Goal: Find specific page/section

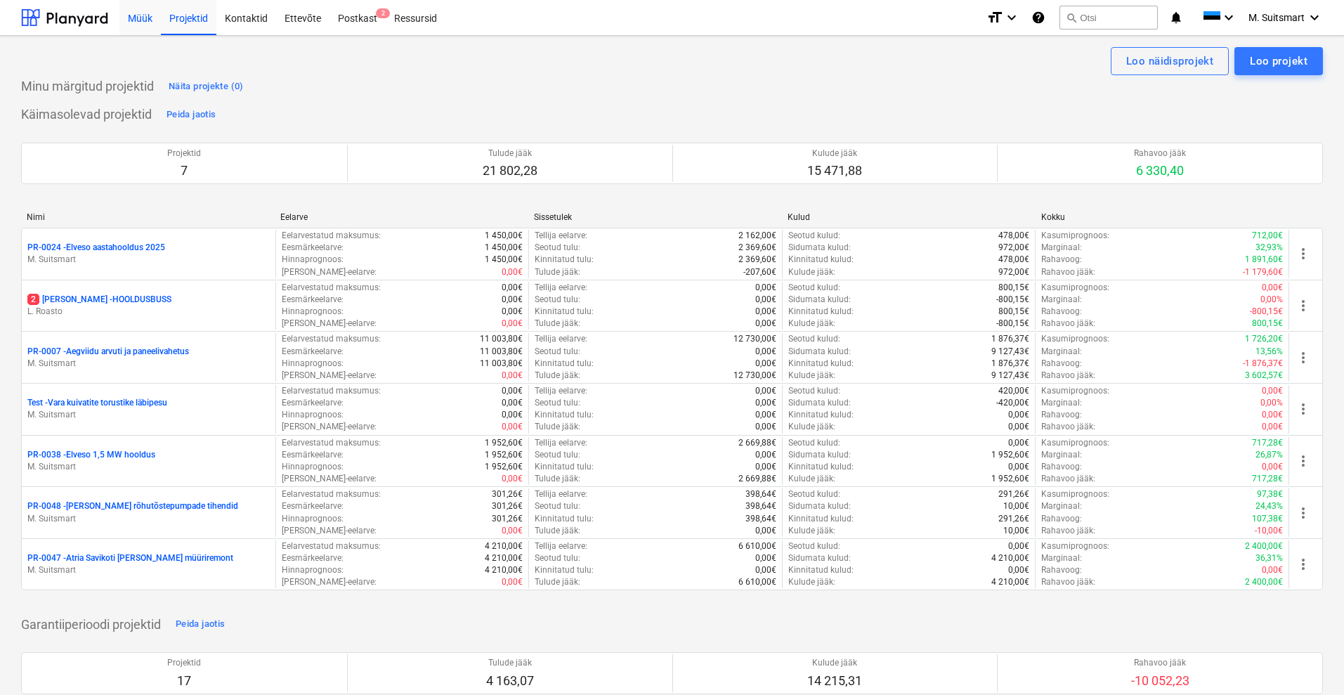
click at [139, 13] on div "Müük" at bounding box center [139, 17] width 41 height 36
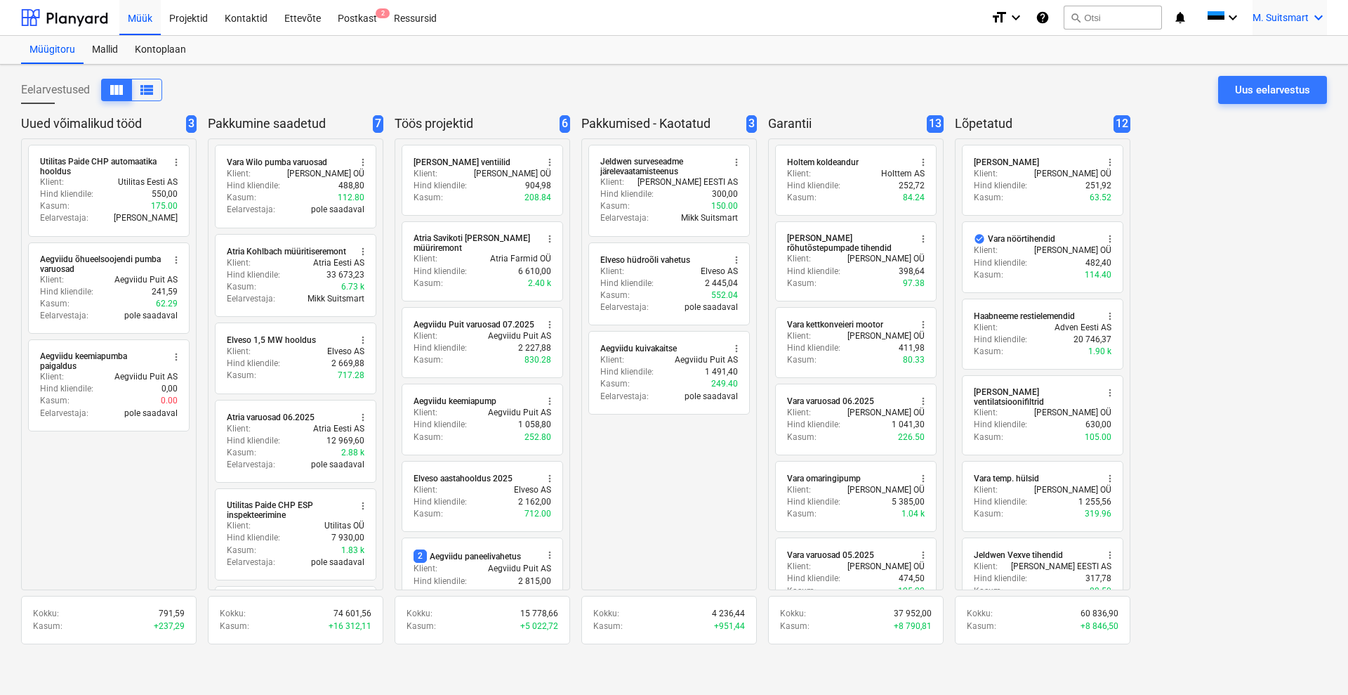
click at [1270, 18] on span "M. Suitsmart" at bounding box center [1281, 17] width 56 height 11
click at [1262, 66] on div "MS Novel Engineering OÜ" at bounding box center [1259, 59] width 119 height 20
